Goal: Task Accomplishment & Management: Manage account settings

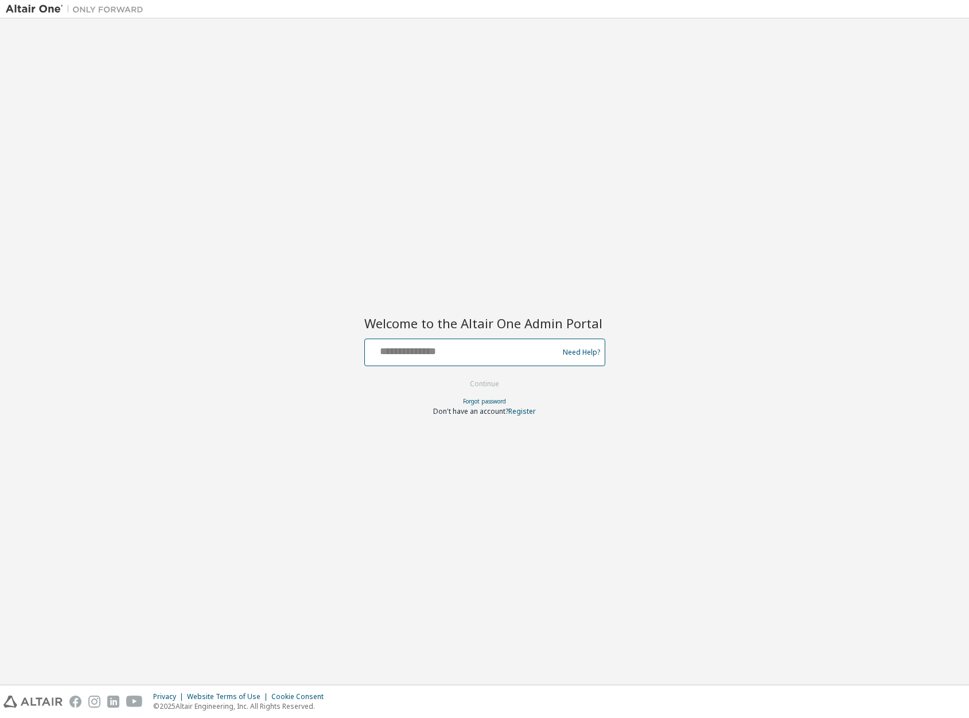
click at [458, 351] on input "text" at bounding box center [464, 349] width 188 height 17
type input "**********"
click at [500, 374] on div at bounding box center [484, 374] width 241 height 1
click at [502, 381] on button "Continue" at bounding box center [484, 383] width 53 height 17
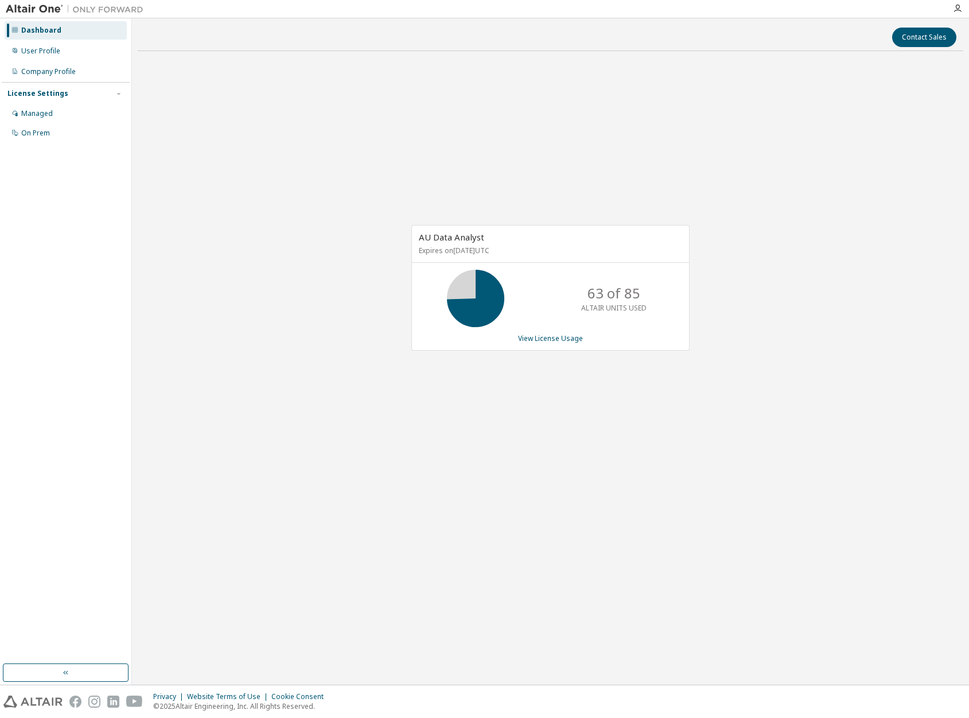
click at [458, 203] on div "AU Data Analyst Expires on [DATE] UTC 63 of 85 ALTAIR UNITS USED View License U…" at bounding box center [551, 293] width 826 height 466
click at [54, 51] on div "User Profile" at bounding box center [40, 50] width 39 height 9
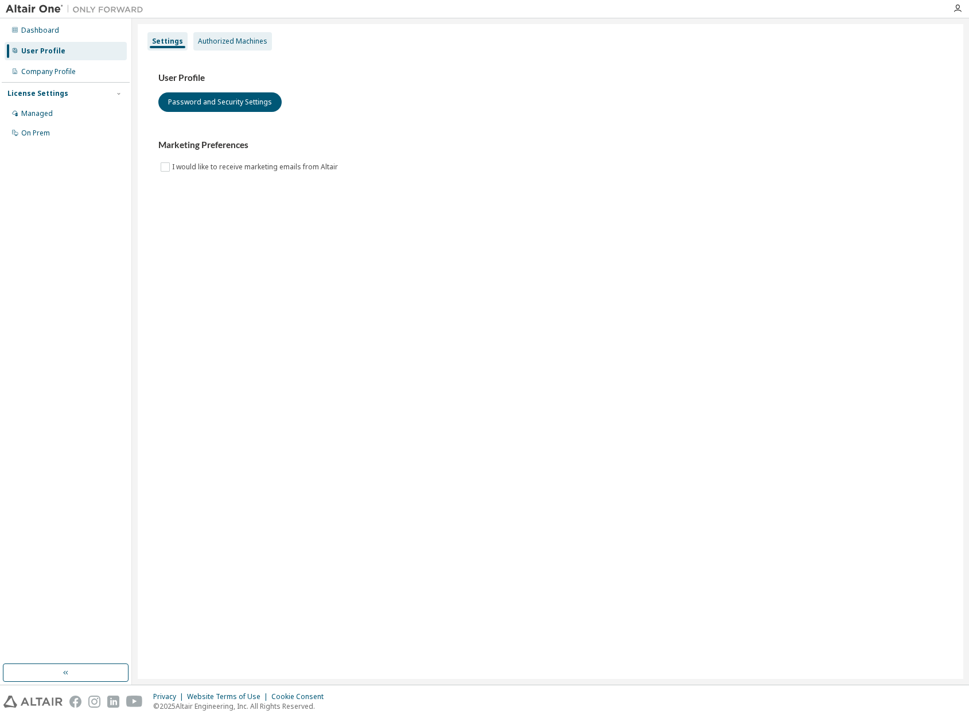
click at [221, 40] on div "Authorized Machines" at bounding box center [232, 41] width 69 height 9
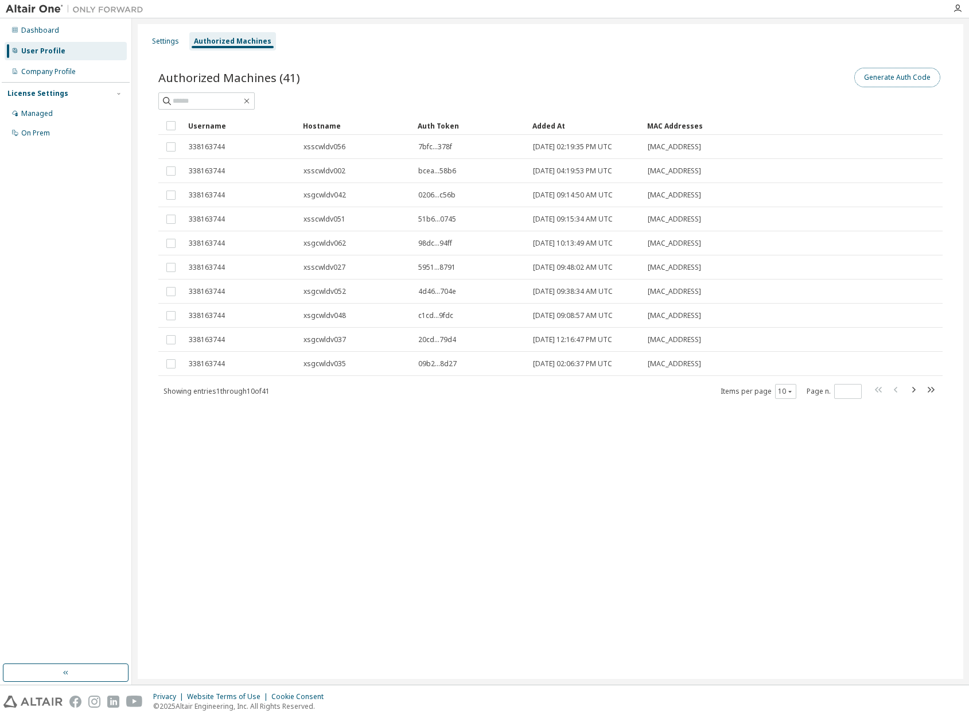
click at [902, 73] on button "Generate Auth Code" at bounding box center [897, 78] width 86 height 20
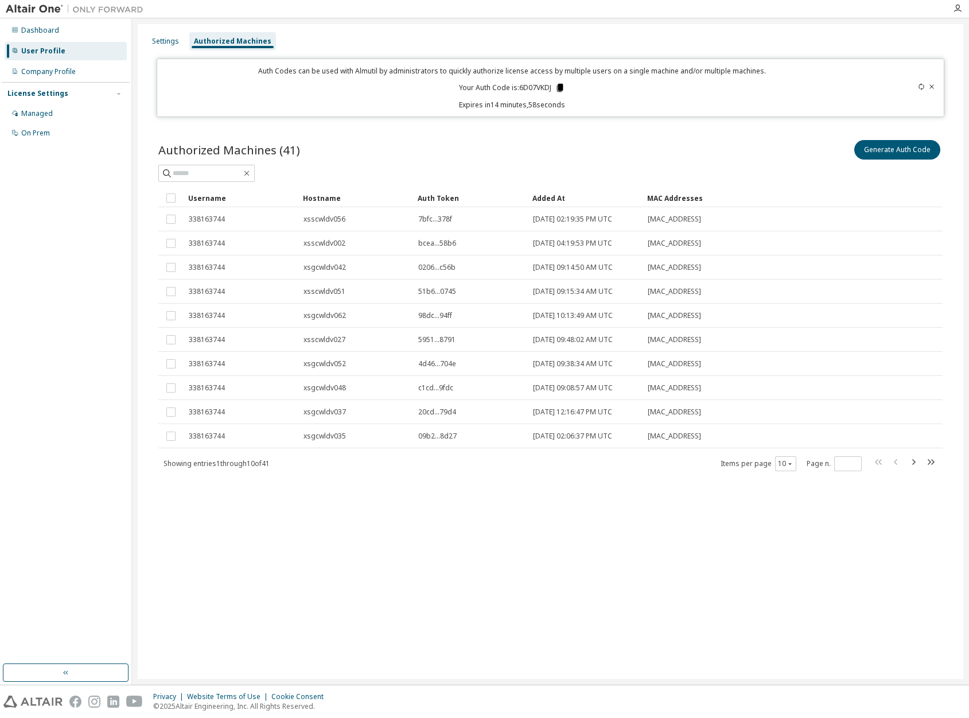
click at [558, 88] on icon at bounding box center [560, 88] width 10 height 10
